Goal: Complete application form: Complete application form

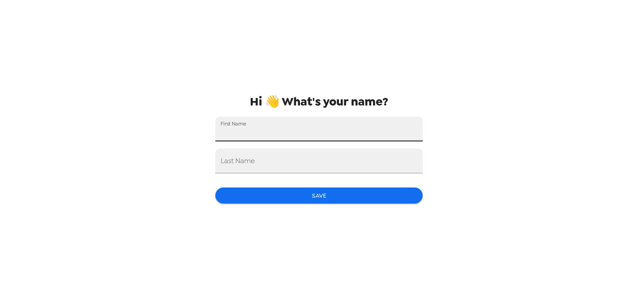
click at [328, 124] on input "First Name" at bounding box center [318, 129] width 207 height 25
type input "[PERSON_NAME]"
click at [309, 195] on button "Save" at bounding box center [318, 195] width 207 height 16
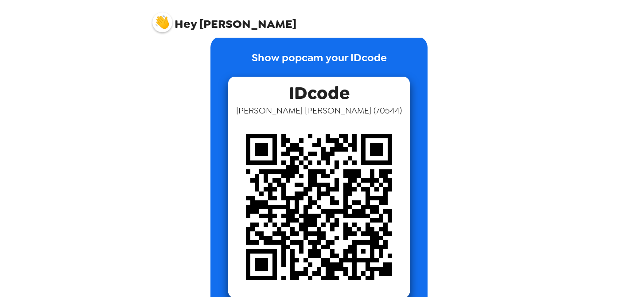
scroll to position [43, 0]
